Goal: Find contact information: Find contact information

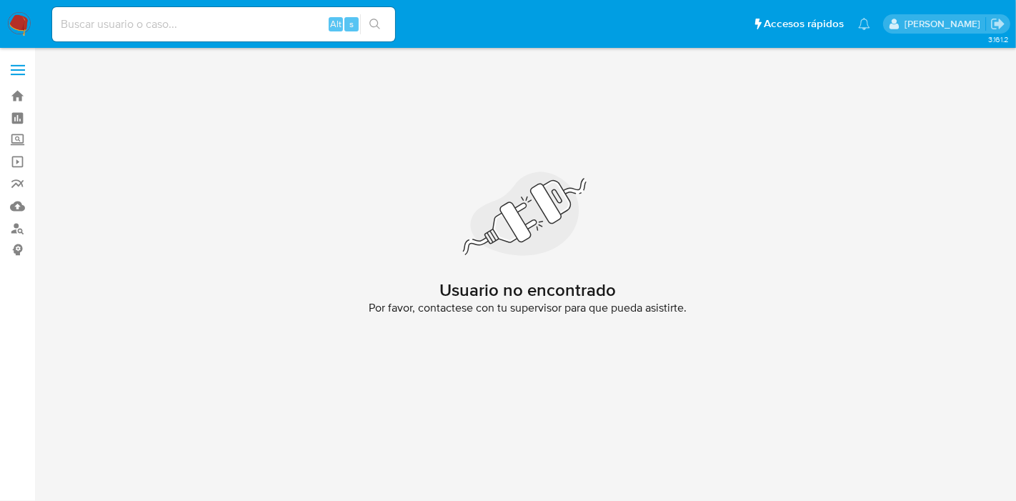
click at [29, 19] on img at bounding box center [19, 24] width 24 height 24
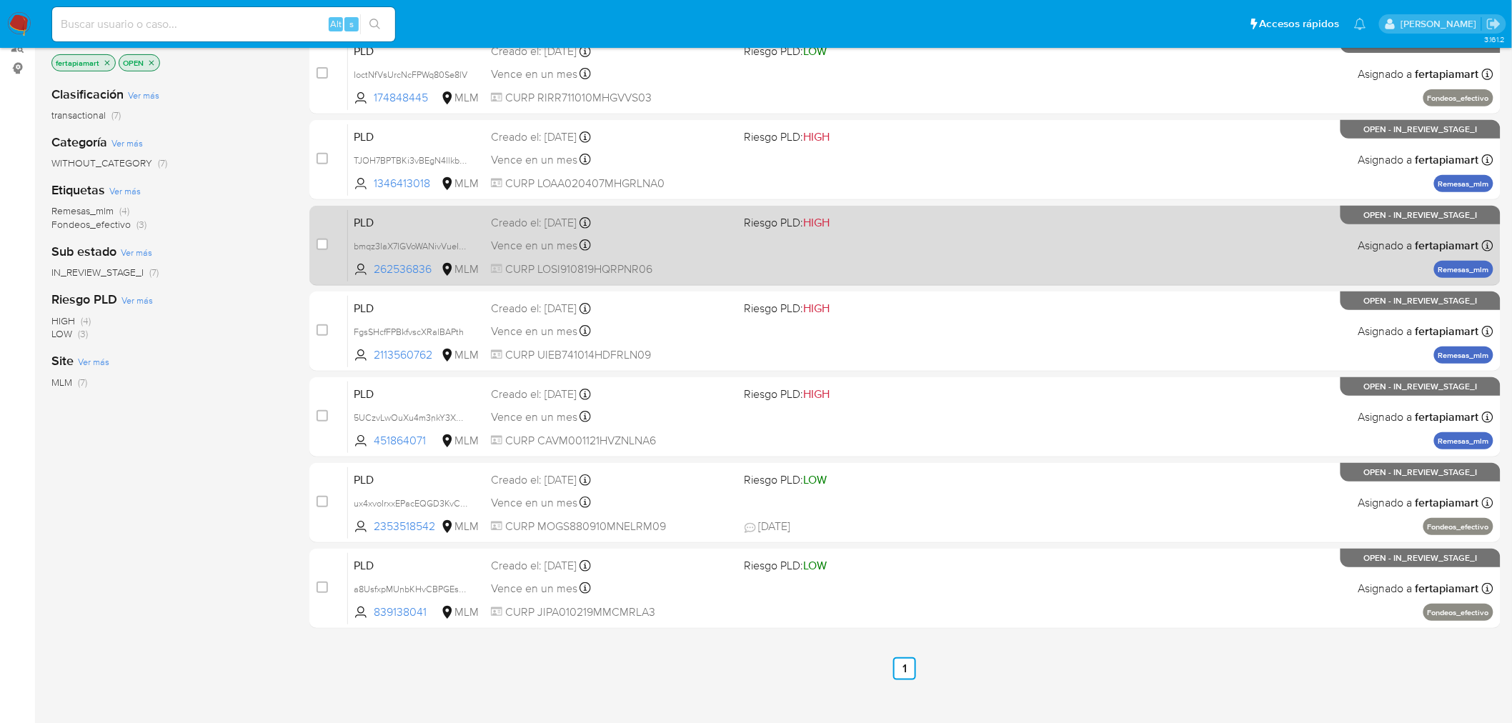
scroll to position [182, 0]
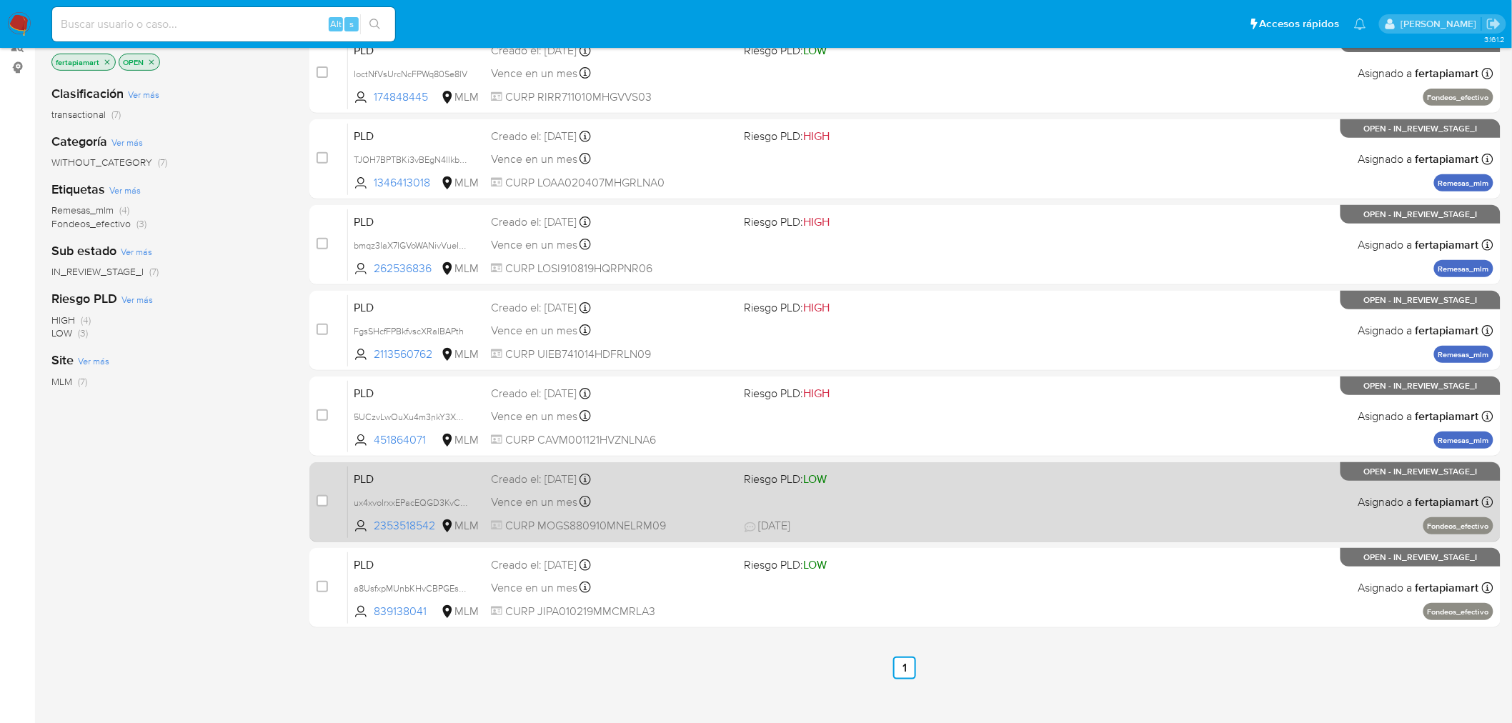
click at [897, 482] on span "Riesgo PLD: LOW" at bounding box center [865, 478] width 242 height 19
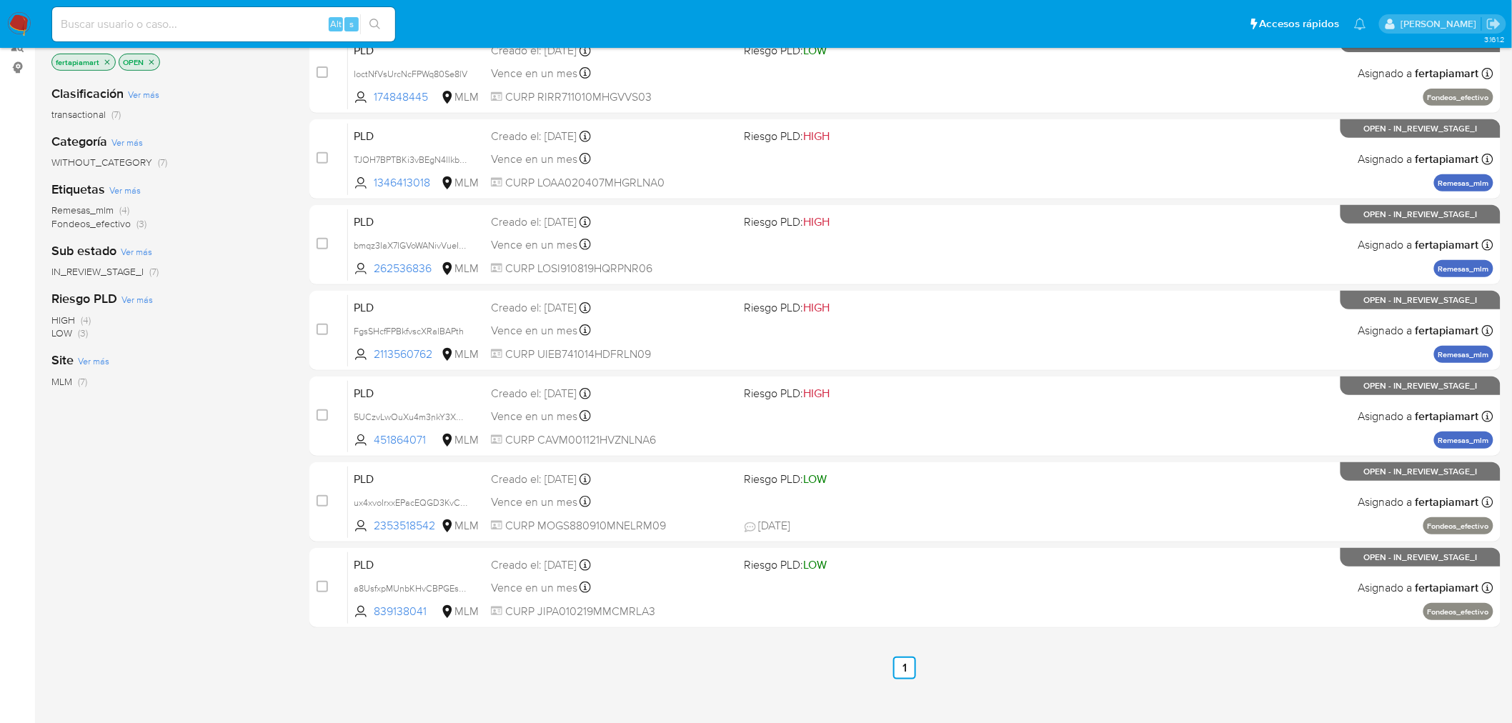
scroll to position [167, 0]
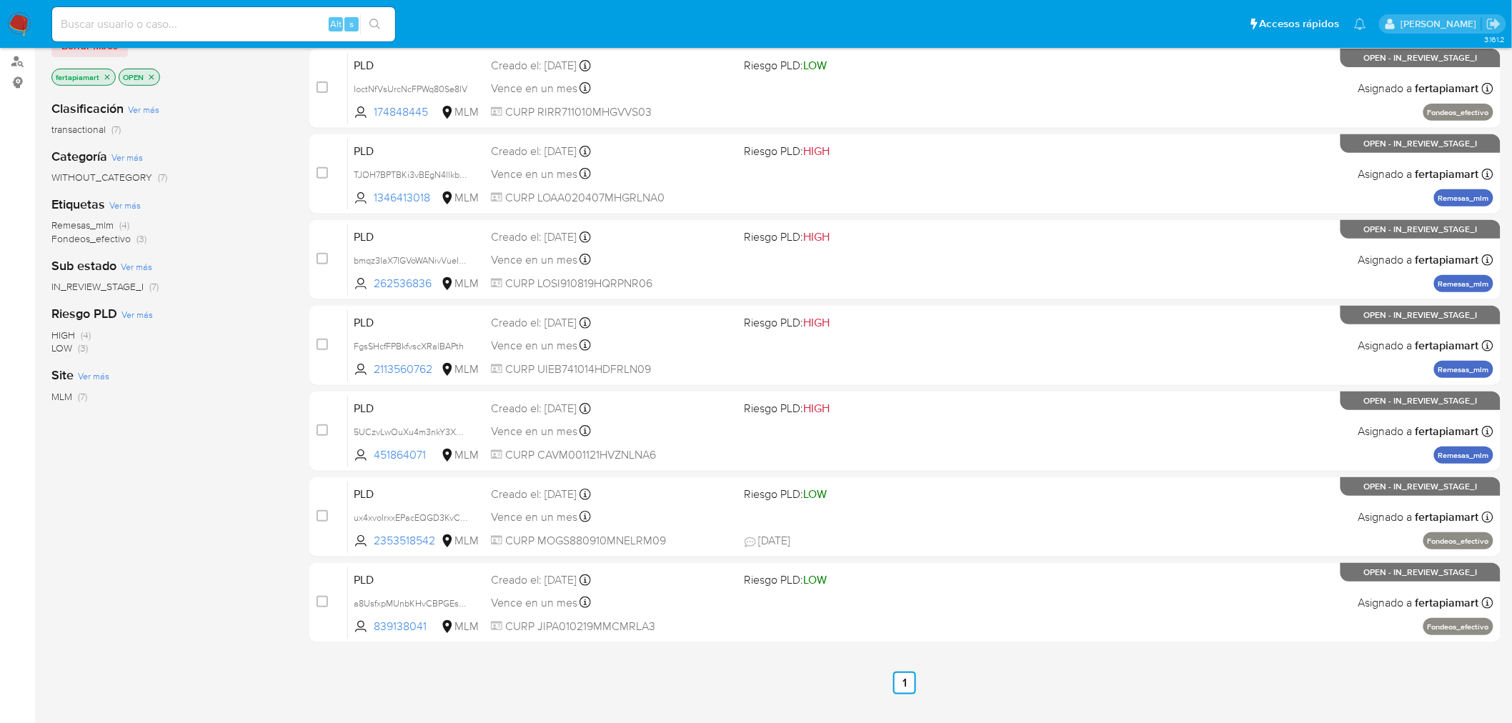
click at [151, 79] on icon "close-filter" at bounding box center [151, 77] width 9 height 9
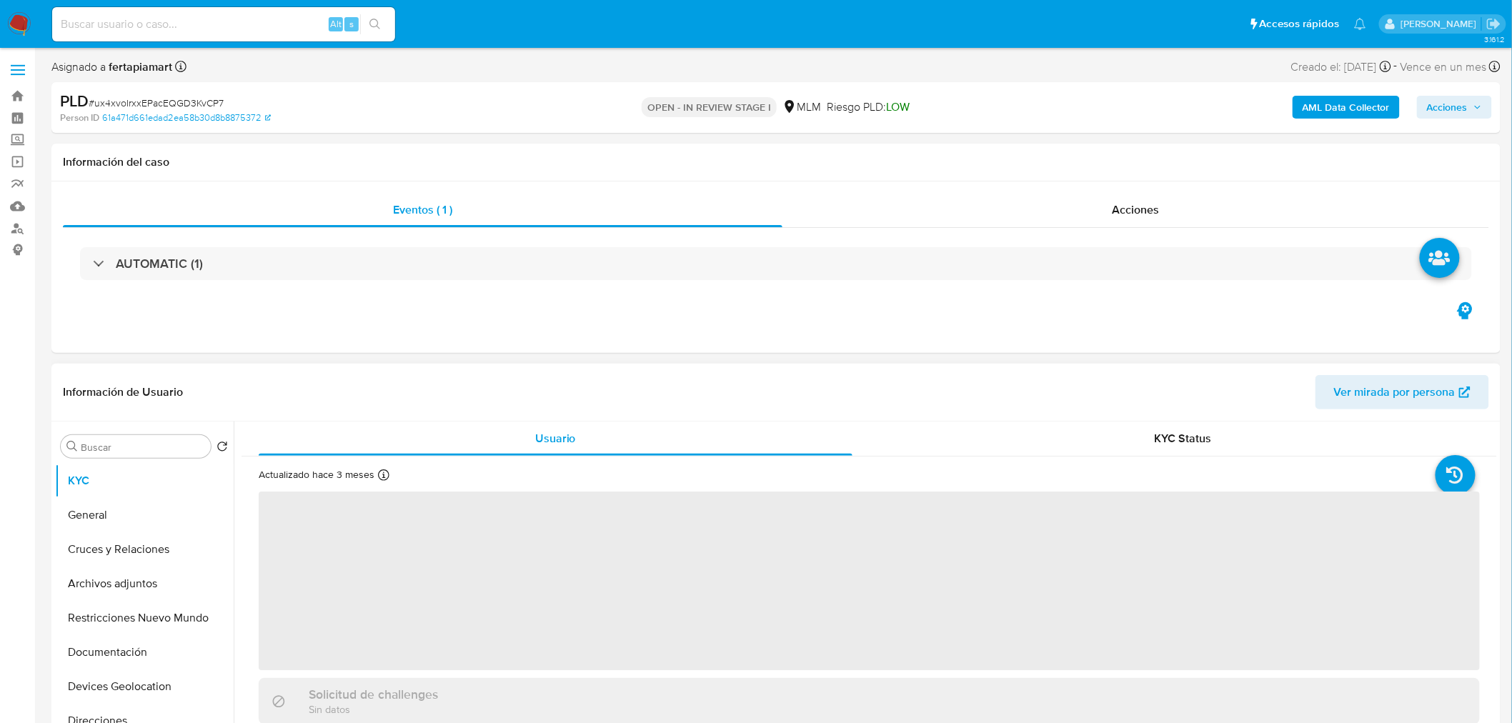
select select "10"
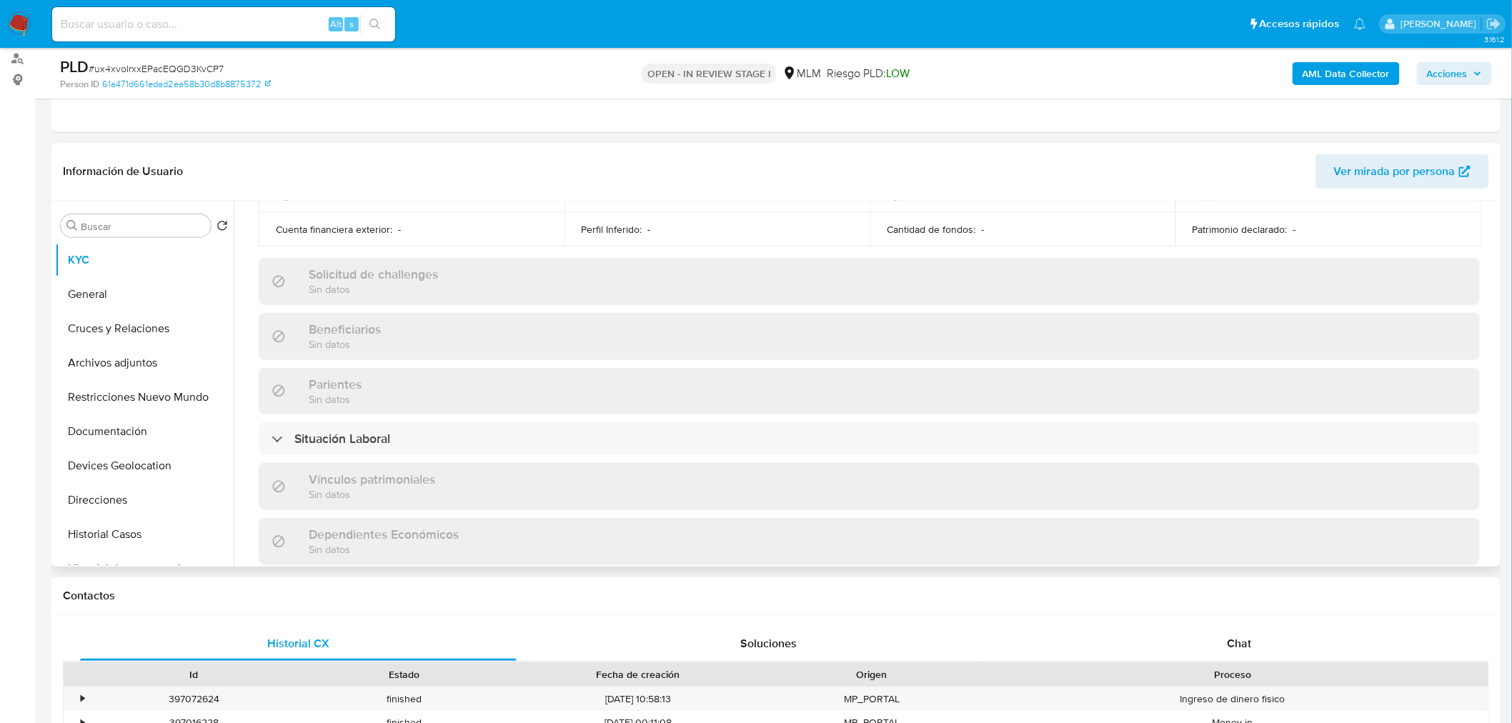
scroll to position [541, 0]
click at [752, 436] on div "Situación Laboral" at bounding box center [869, 437] width 1221 height 33
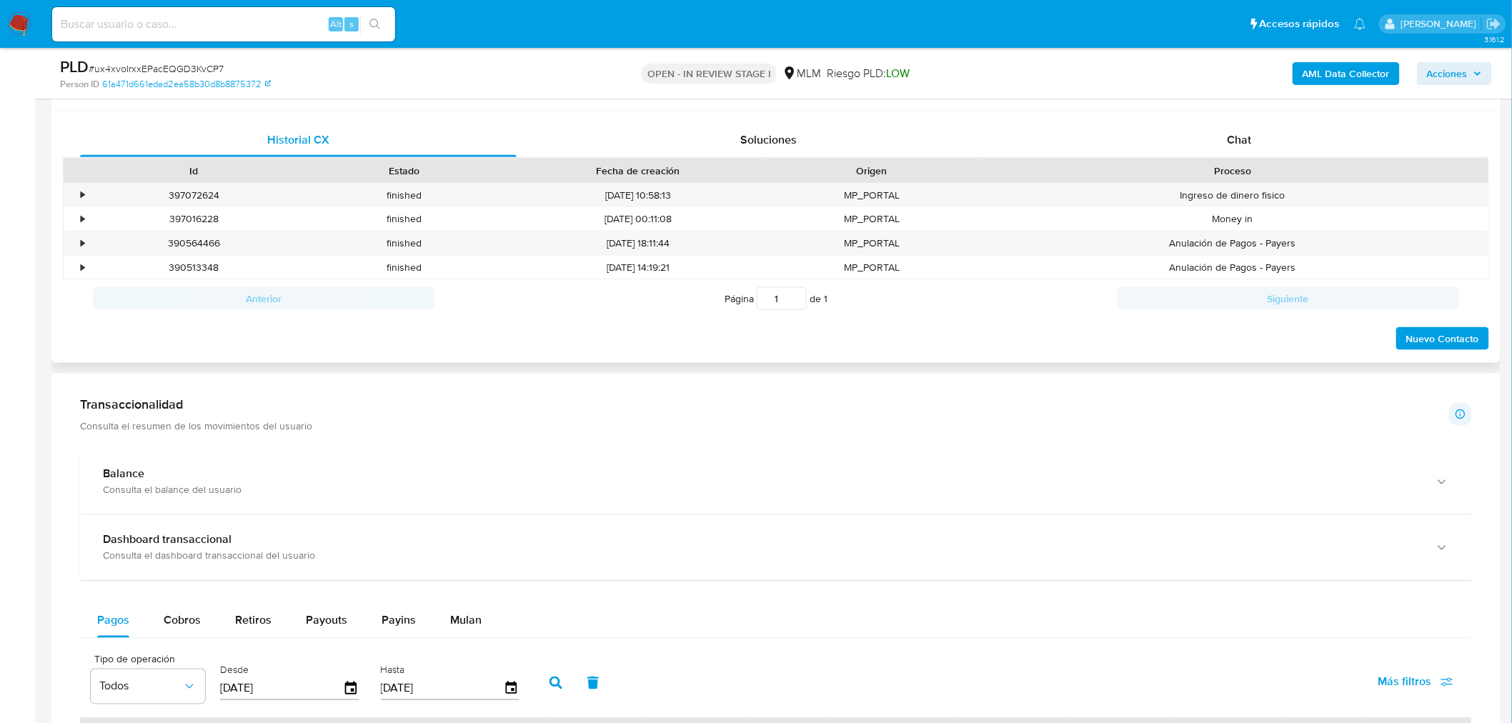
scroll to position [674, 0]
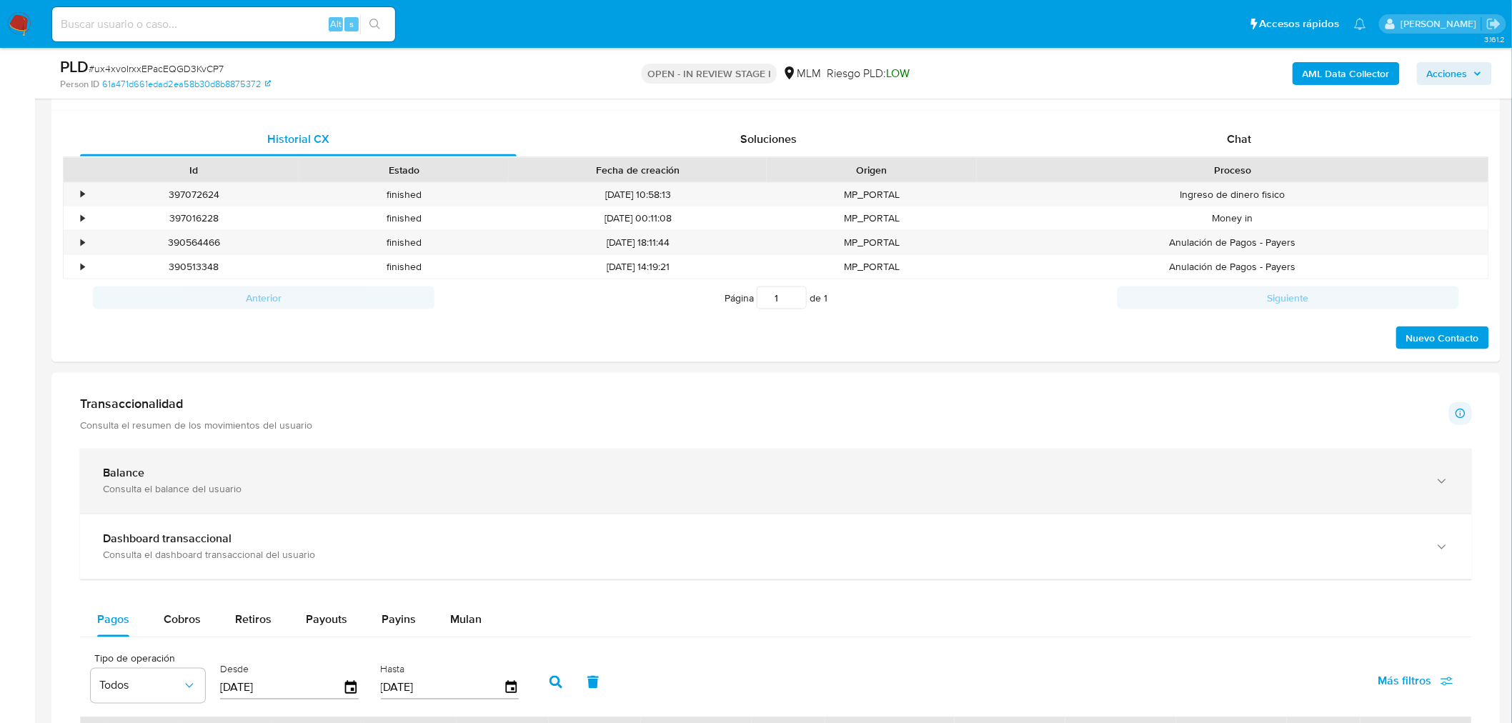
click at [704, 479] on div "Balance" at bounding box center [761, 473] width 1317 height 14
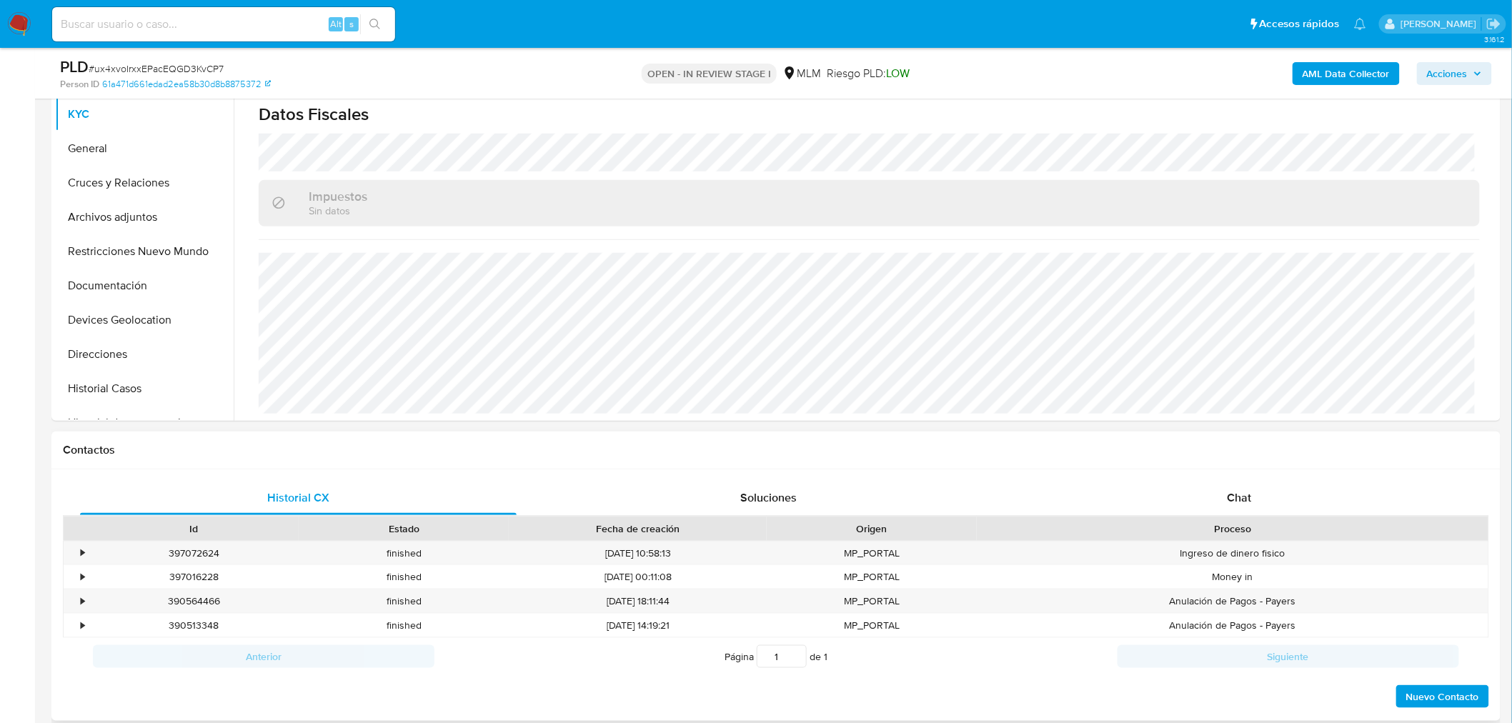
scroll to position [315, 0]
click at [1158, 497] on div "Chat" at bounding box center [1239, 498] width 436 height 34
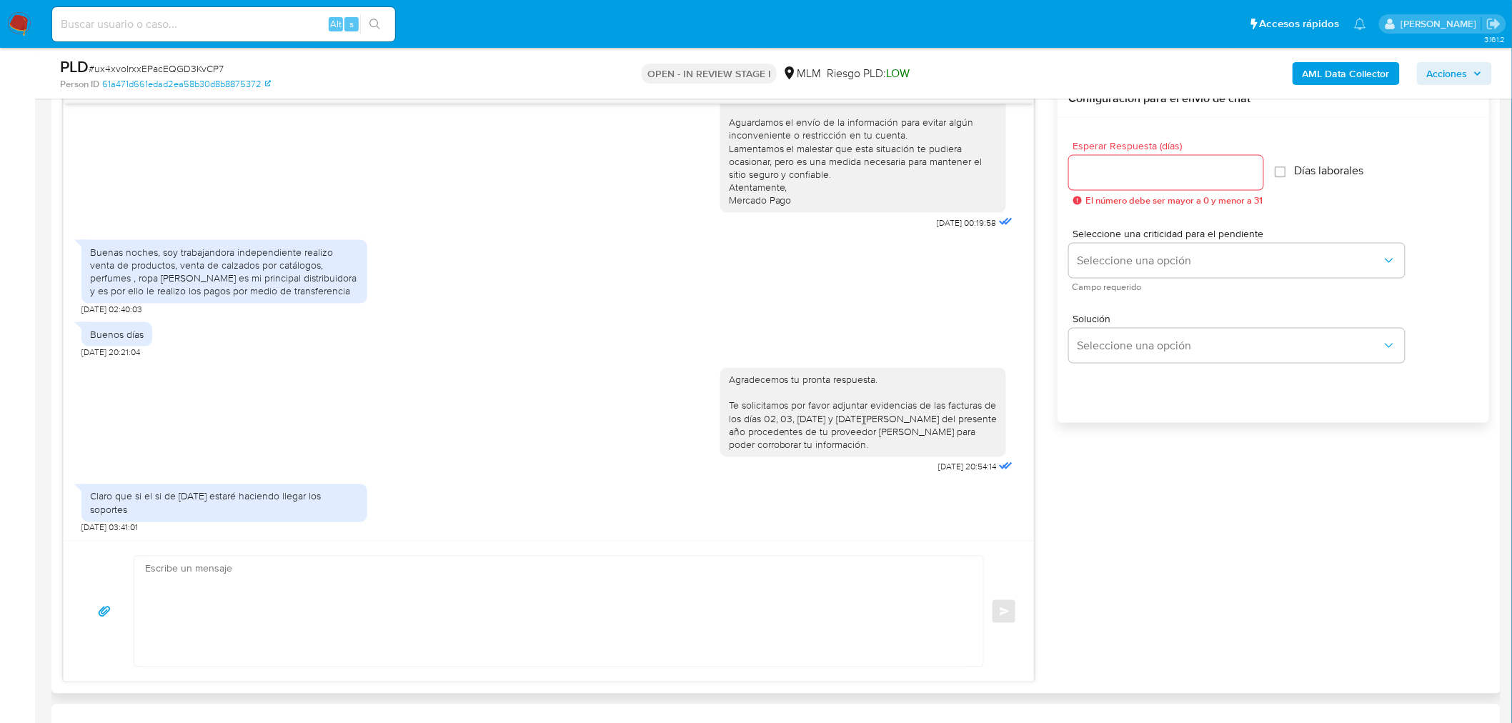
scroll to position [765, 0]
click at [510, 464] on div "Agradecemos tu pronta respuesta. Te solicitamos por favor adjuntar evidencias d…" at bounding box center [548, 415] width 934 height 119
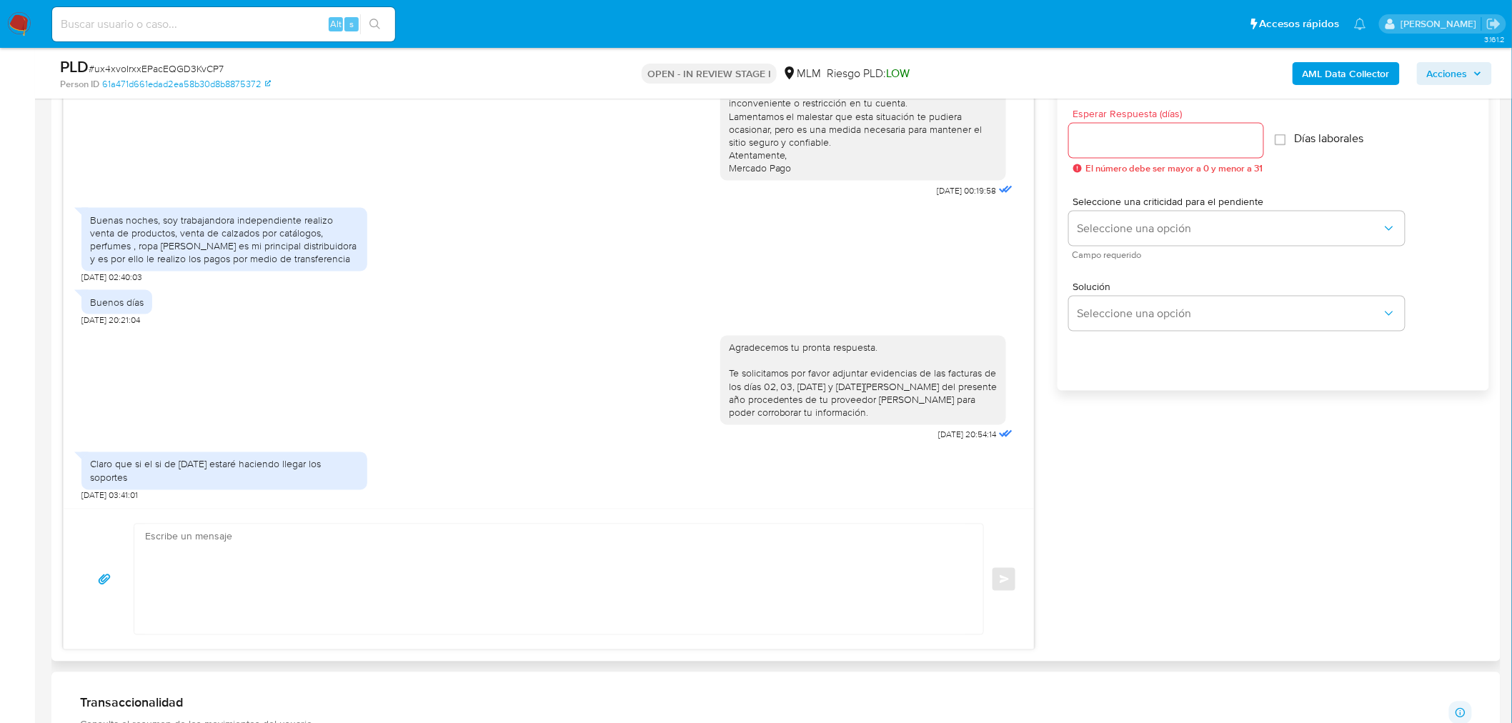
scroll to position [813, 0]
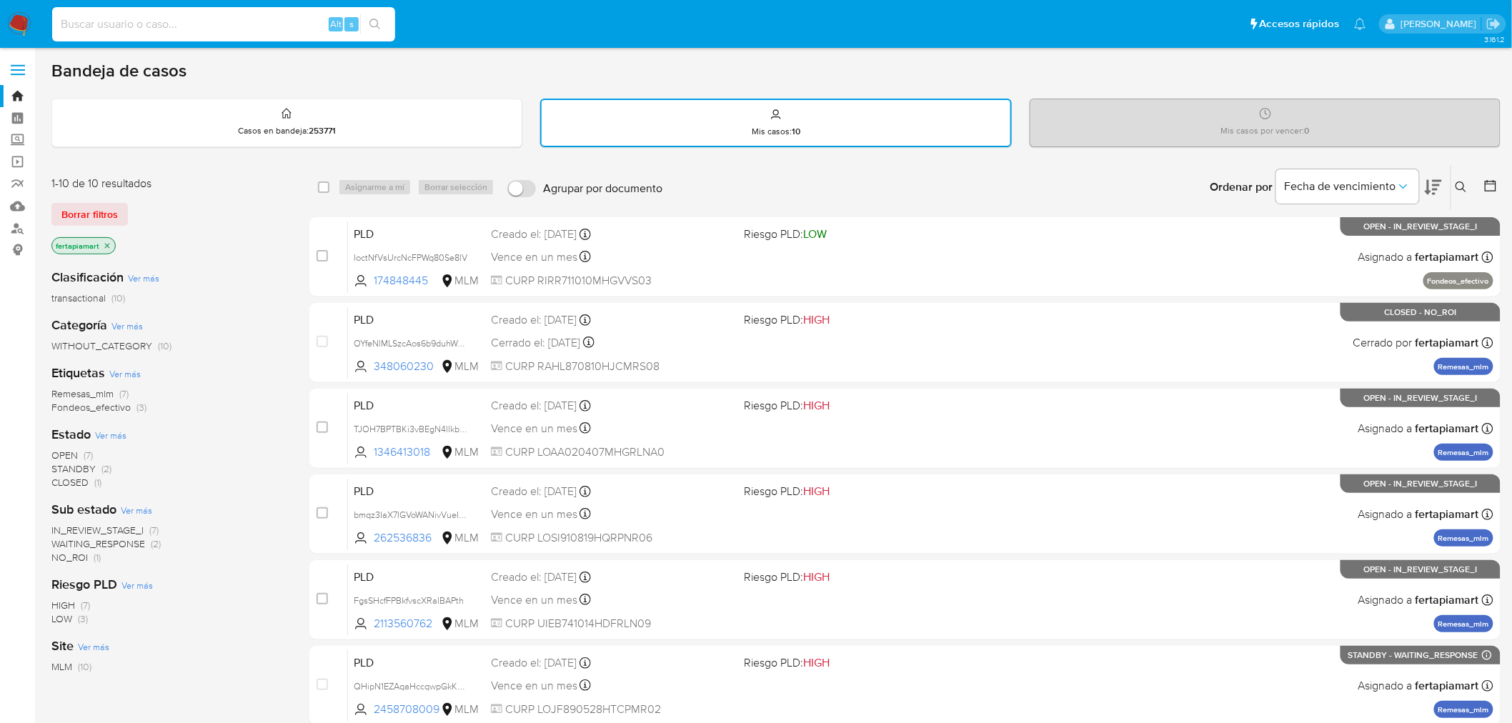
click at [259, 24] on input at bounding box center [223, 24] width 343 height 19
paste input "1727674789"
type input "1727674789"
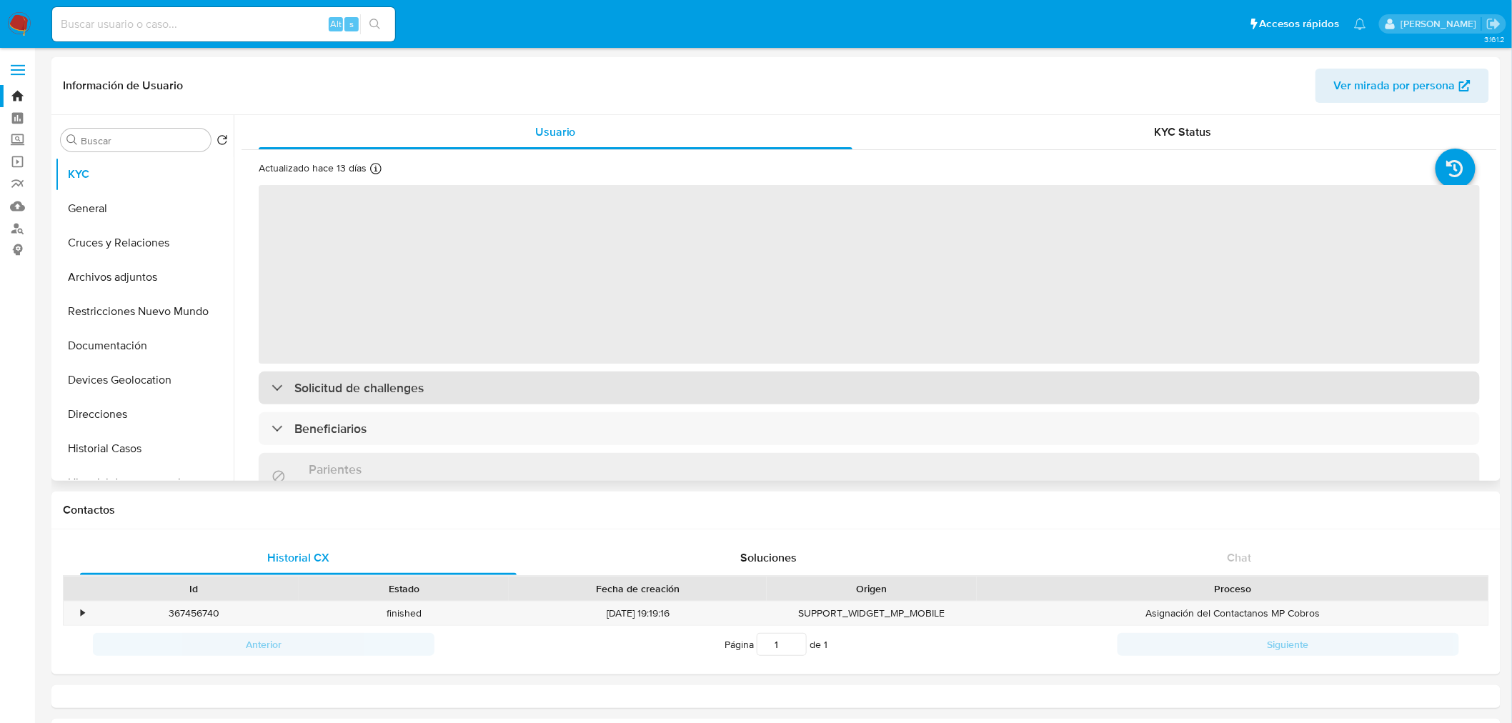
select select "10"
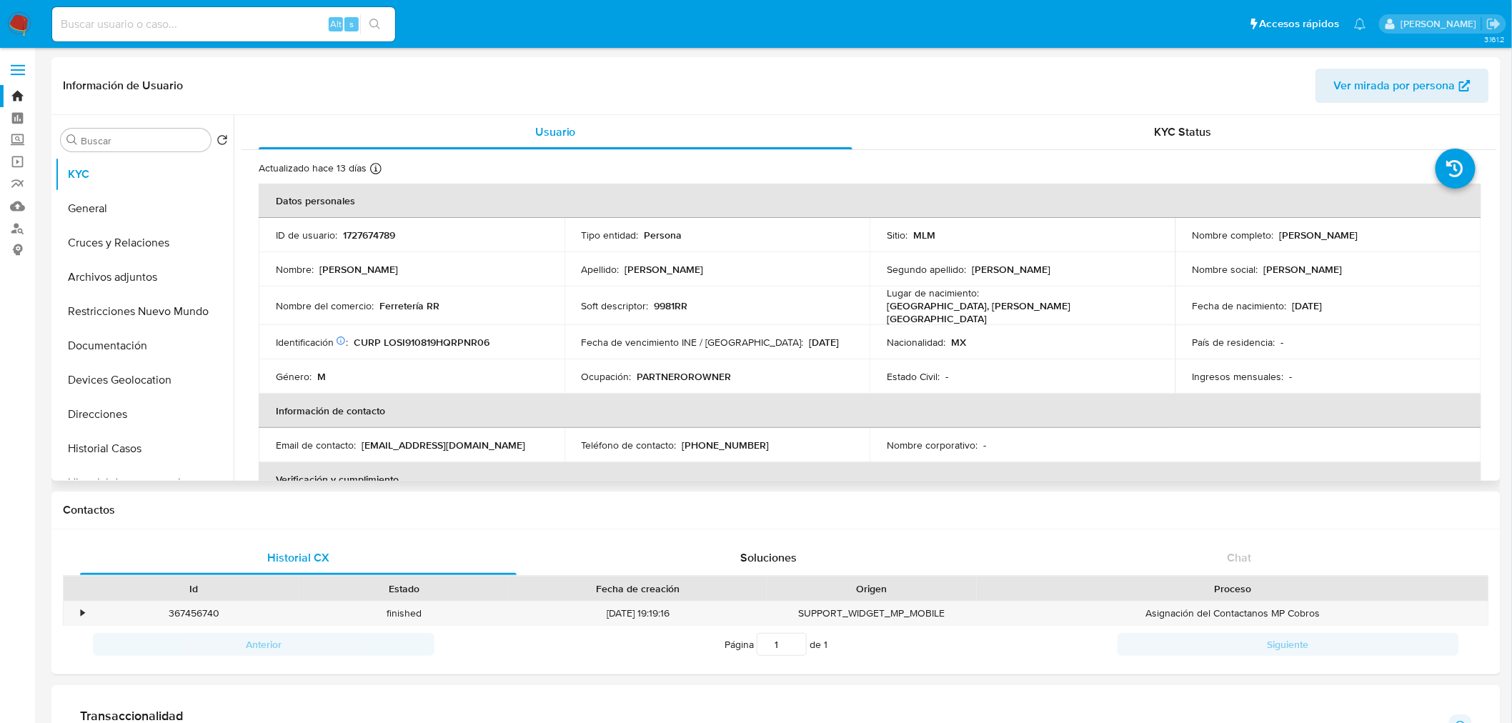
drag, startPoint x: 1412, startPoint y: 236, endPoint x: 1268, endPoint y: 239, distance: 143.6
click at [1268, 239] on div "Nombre completo : Irving Ismael Lopez Sanguino" at bounding box center [1327, 235] width 271 height 13
drag, startPoint x: 436, startPoint y: 310, endPoint x: 376, endPoint y: 309, distance: 60.0
click at [376, 309] on div "Nombre del comercio : Ferretería RR" at bounding box center [411, 305] width 271 height 13
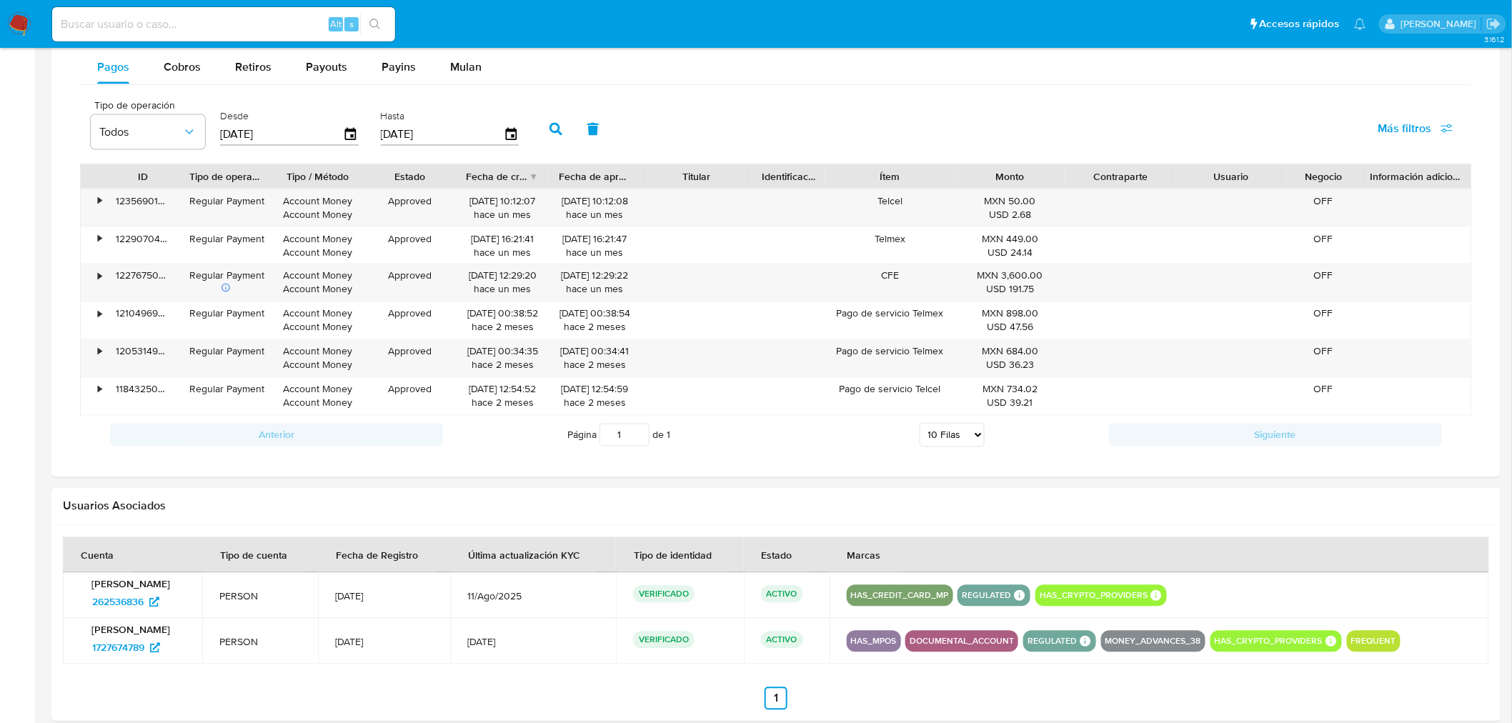
scroll to position [936, 0]
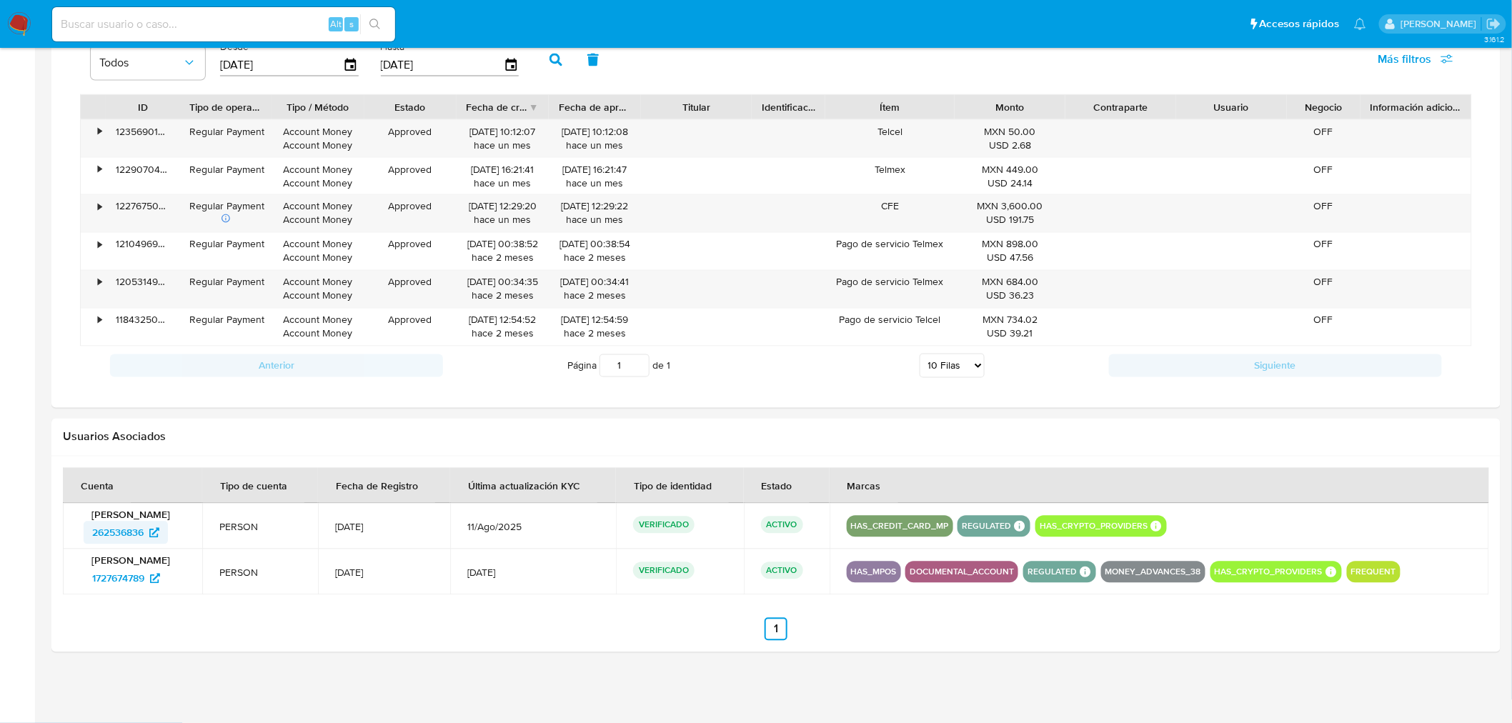
click at [131, 532] on span "262536836" at bounding box center [117, 532] width 51 height 23
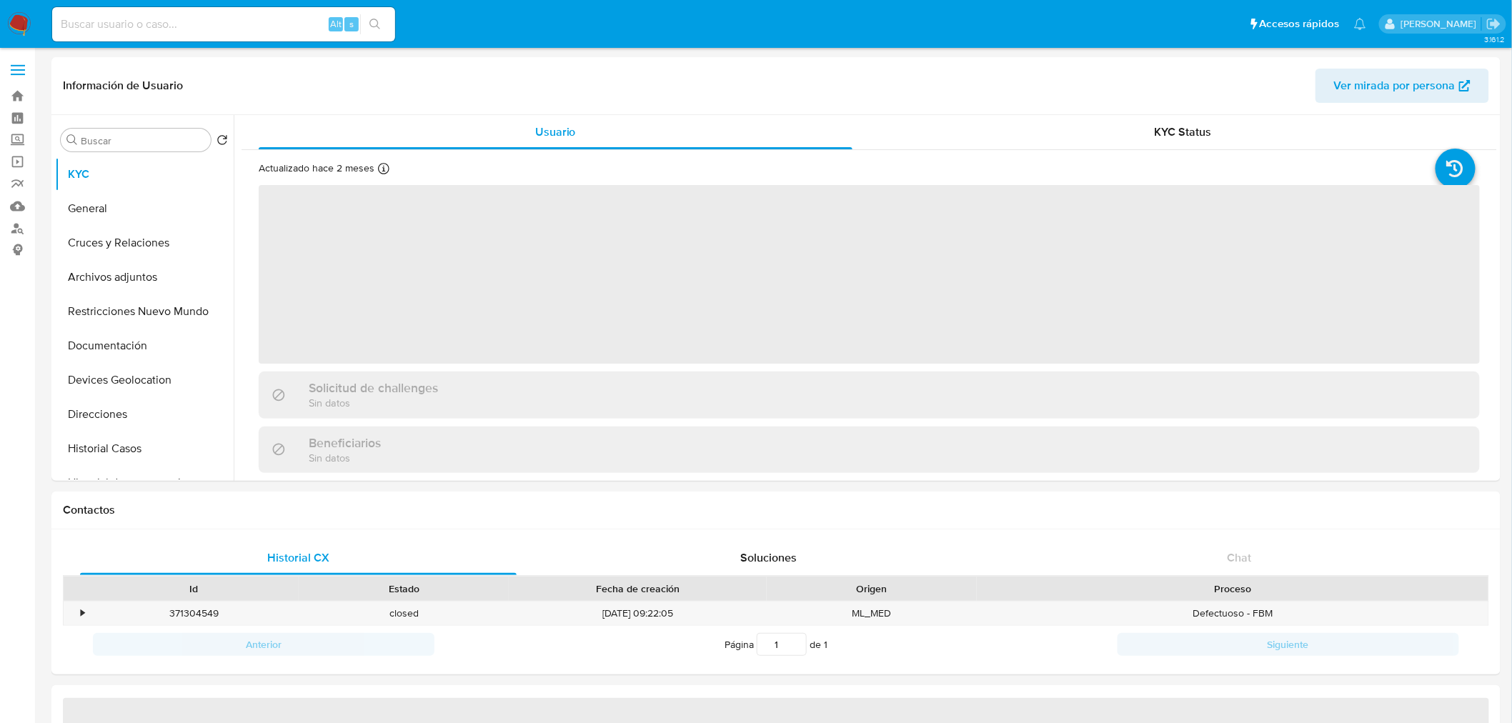
select select "10"
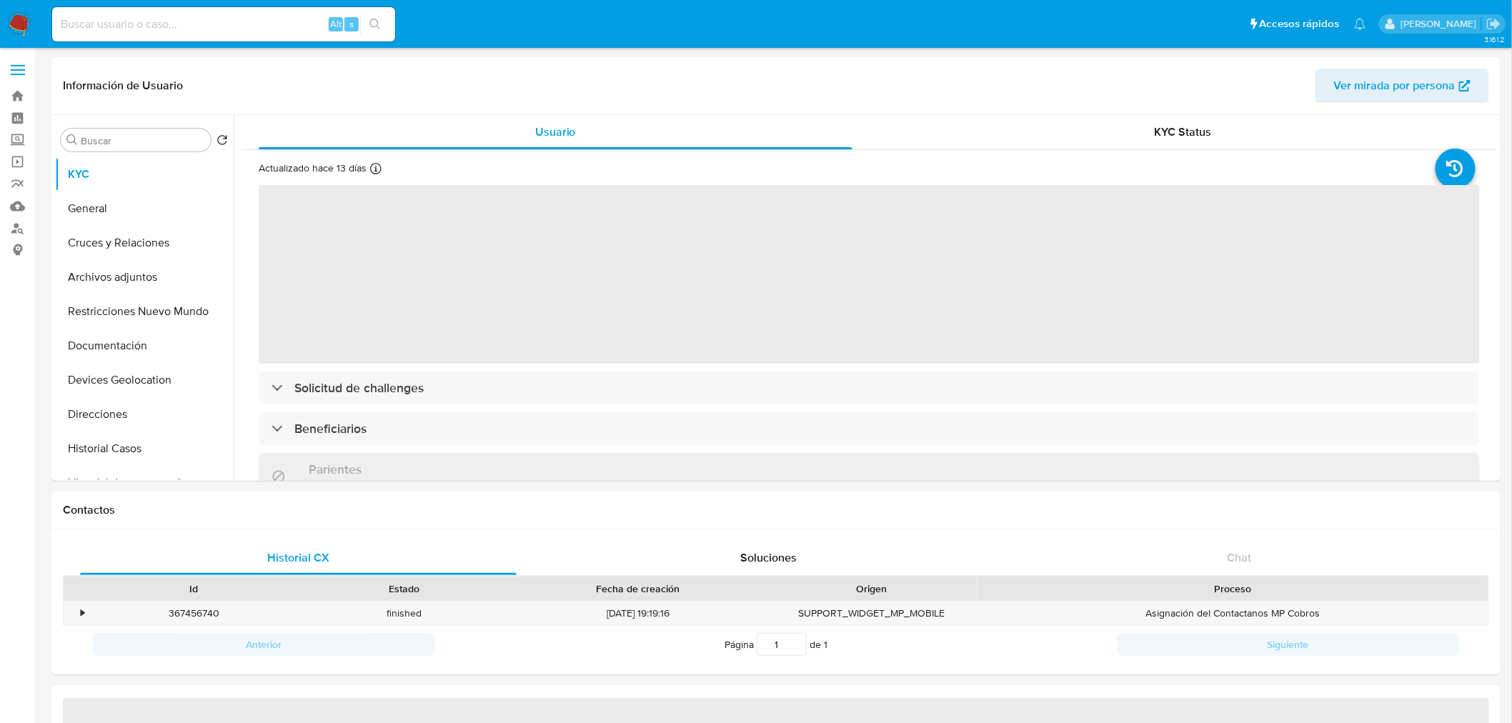
select select "10"
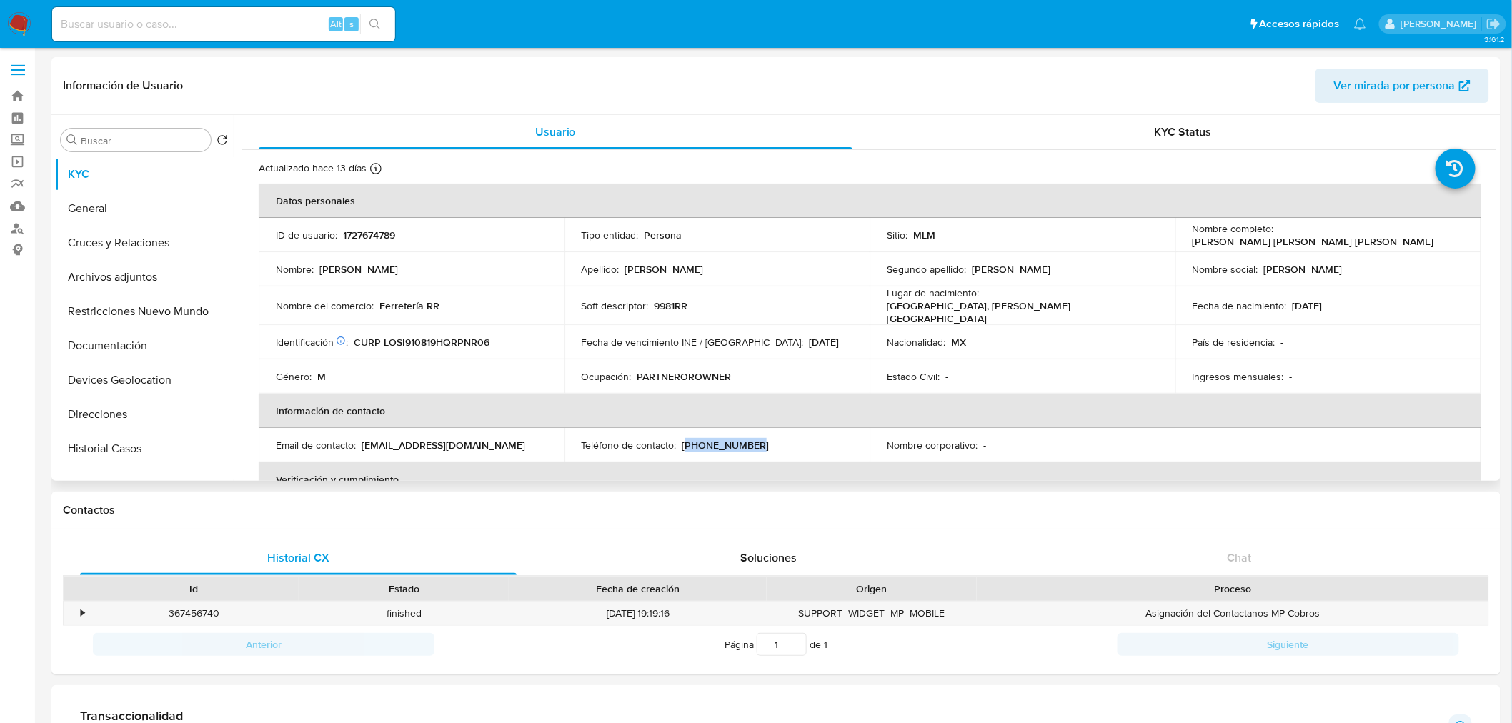
drag, startPoint x: 748, startPoint y: 444, endPoint x: 681, endPoint y: 444, distance: 66.4
click at [681, 444] on div "Teléfono de contacto : [PHONE_NUMBER]" at bounding box center [716, 445] width 271 height 13
copy p "998) 8704218"
